Goal: Task Accomplishment & Management: Manage account settings

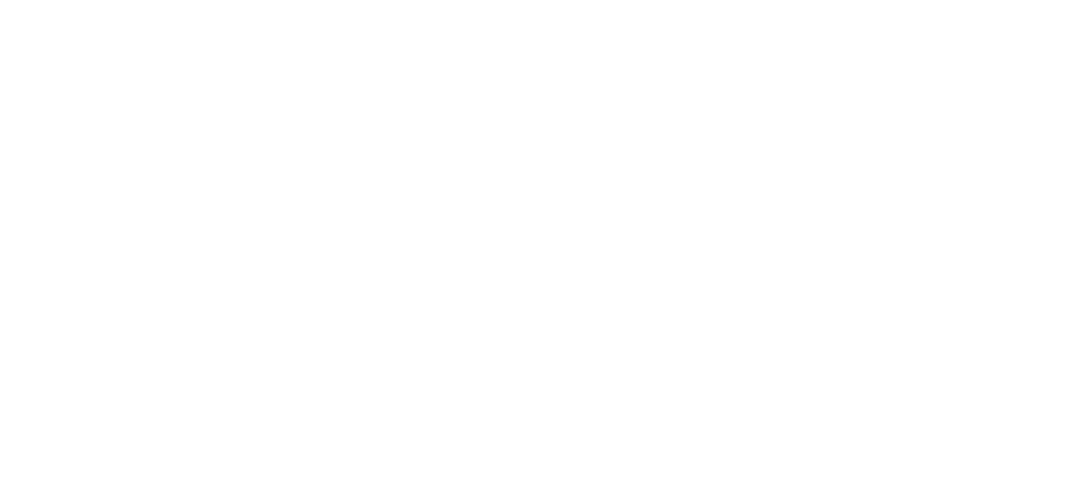
type input "**********"
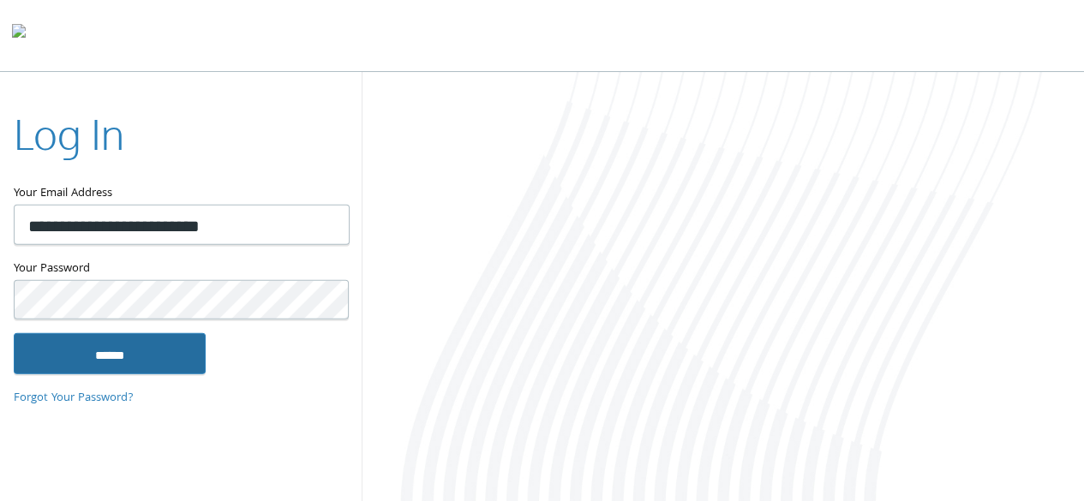
click at [137, 359] on input "******" at bounding box center [110, 353] width 192 height 41
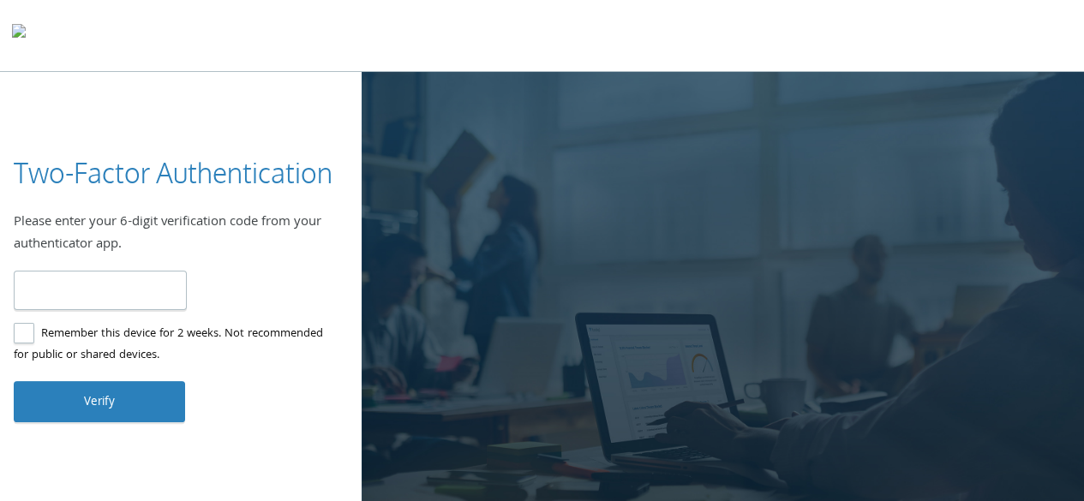
type input "******"
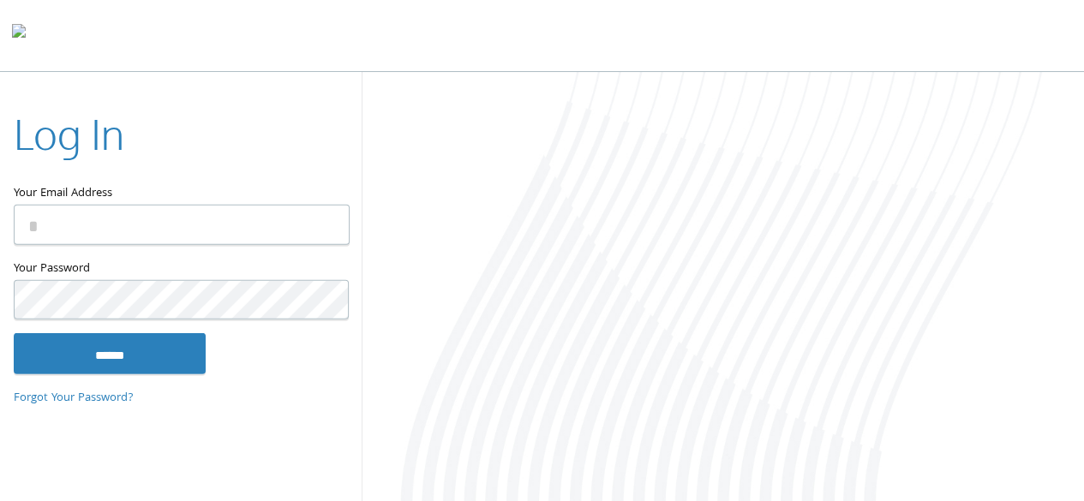
type input "**********"
